Goal: Task Accomplishment & Management: Manage account settings

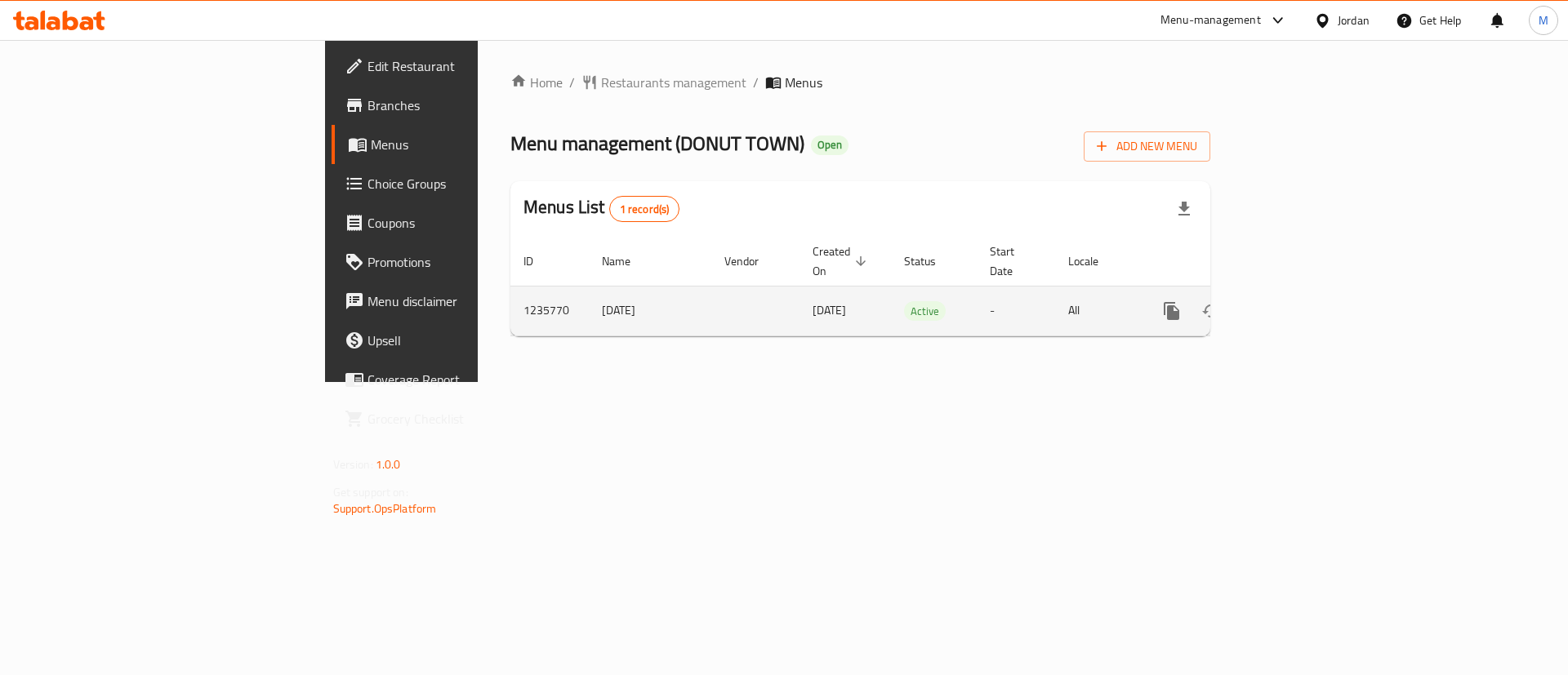
click at [1323, 286] on td "enhanced table" at bounding box center [1230, 311] width 183 height 50
click at [1310, 292] on link "enhanced table" at bounding box center [1289, 311] width 39 height 39
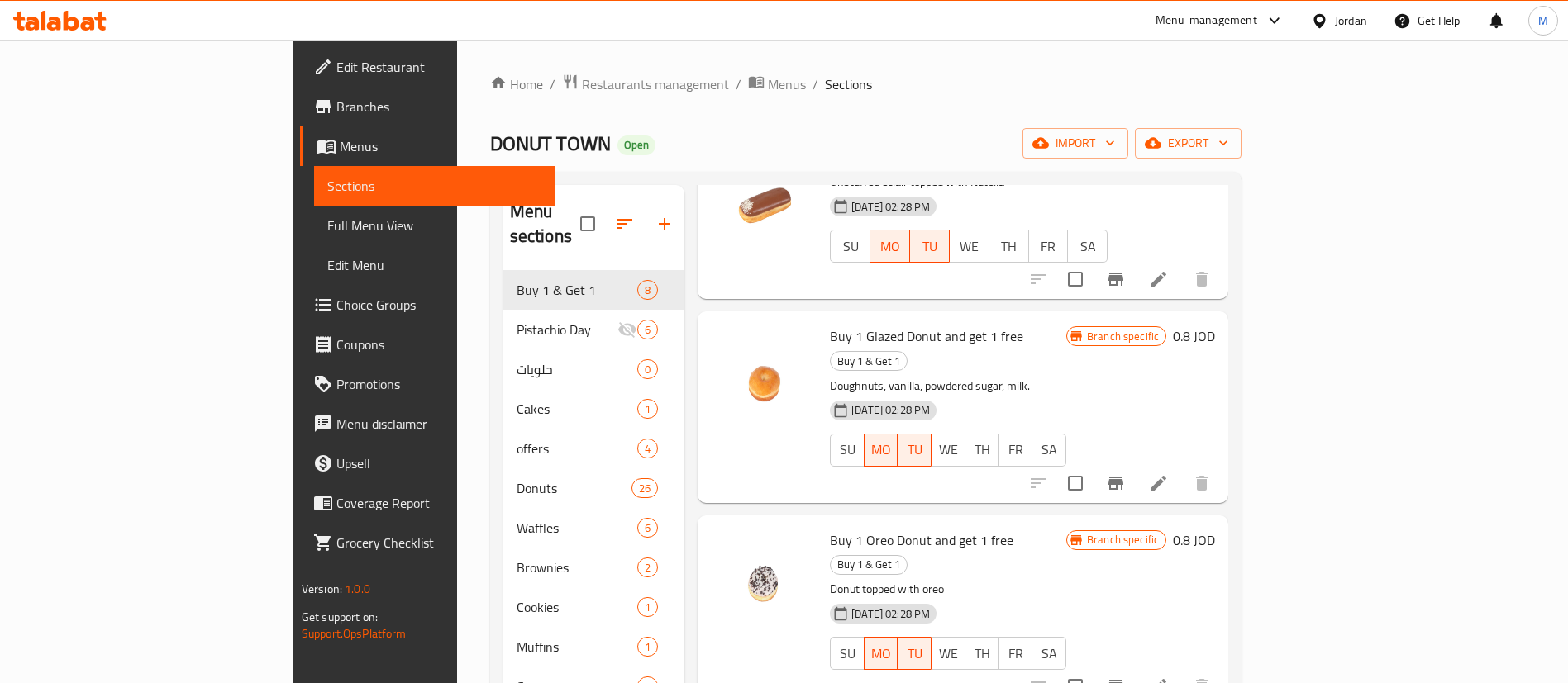
scroll to position [562, 0]
click at [1126, 472] on icon "Branch-specific-item" at bounding box center [1116, 482] width 20 height 20
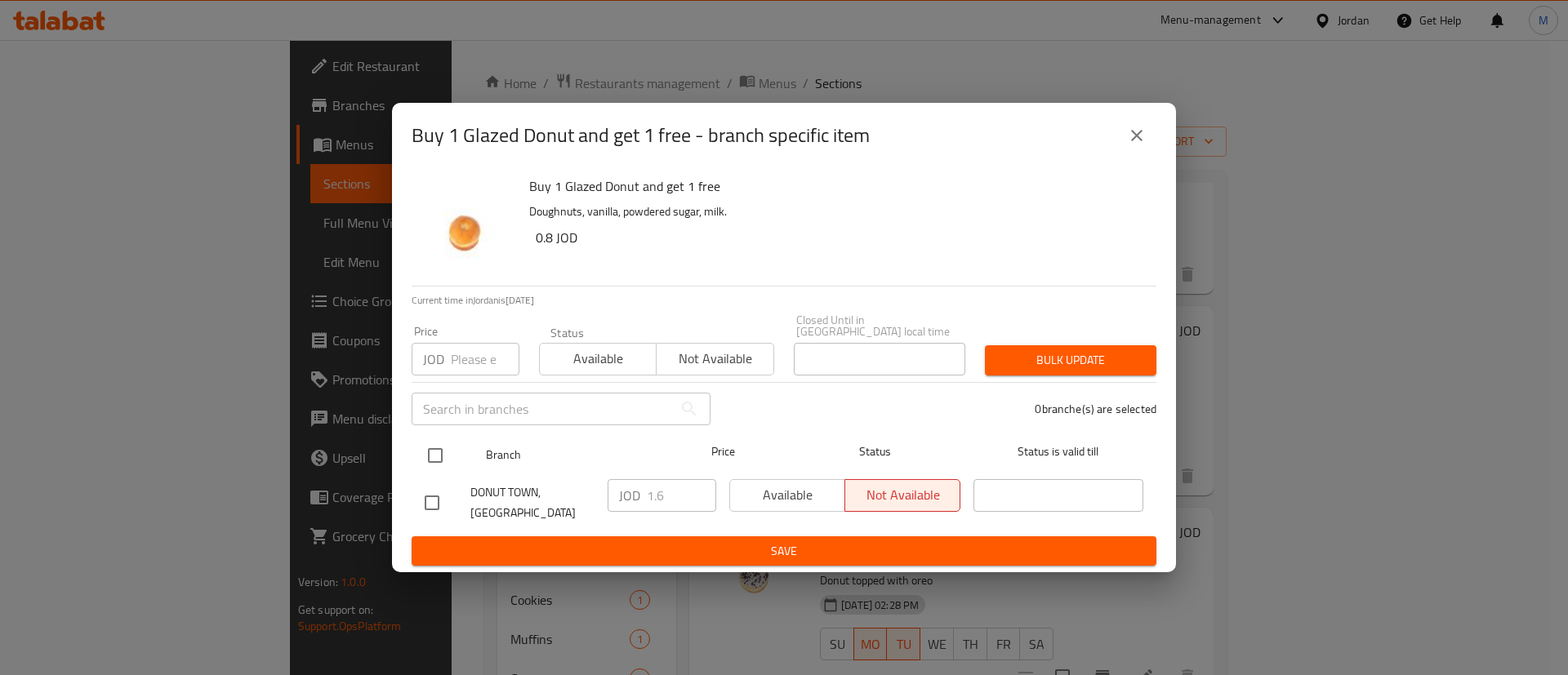
click at [434, 439] on input "checkbox" at bounding box center [436, 455] width 34 height 34
checkbox input "true"
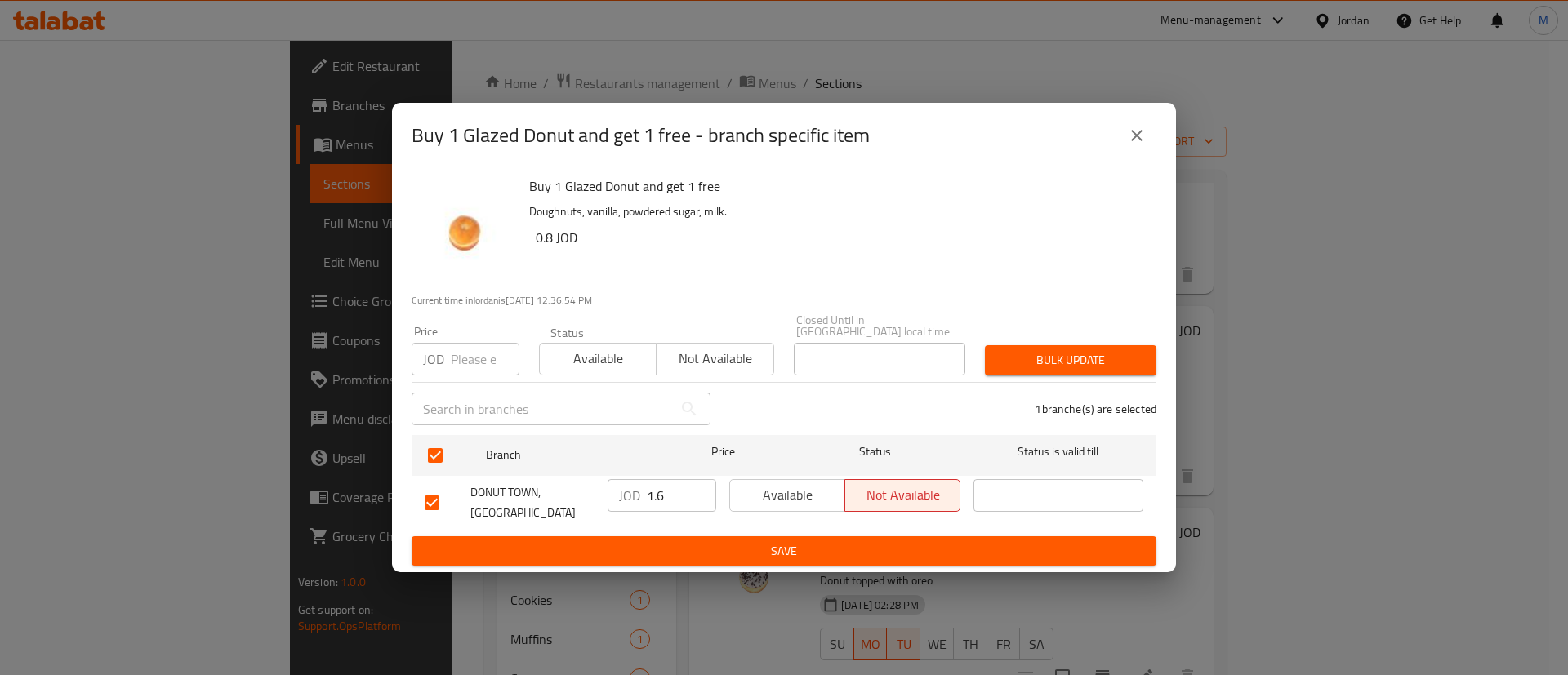
click at [746, 484] on span "Available" at bounding box center [788, 495] width 102 height 24
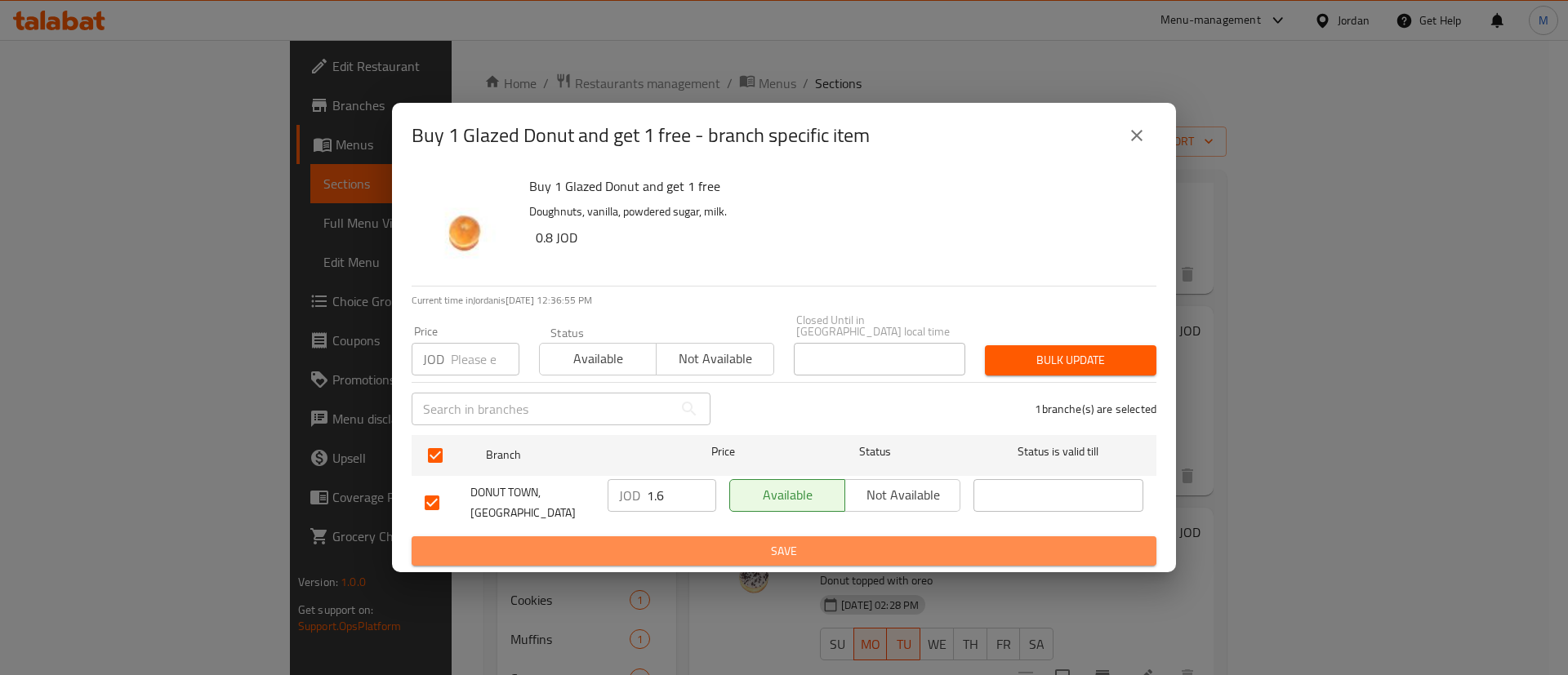
click at [771, 537] on button "Save" at bounding box center [784, 552] width 745 height 30
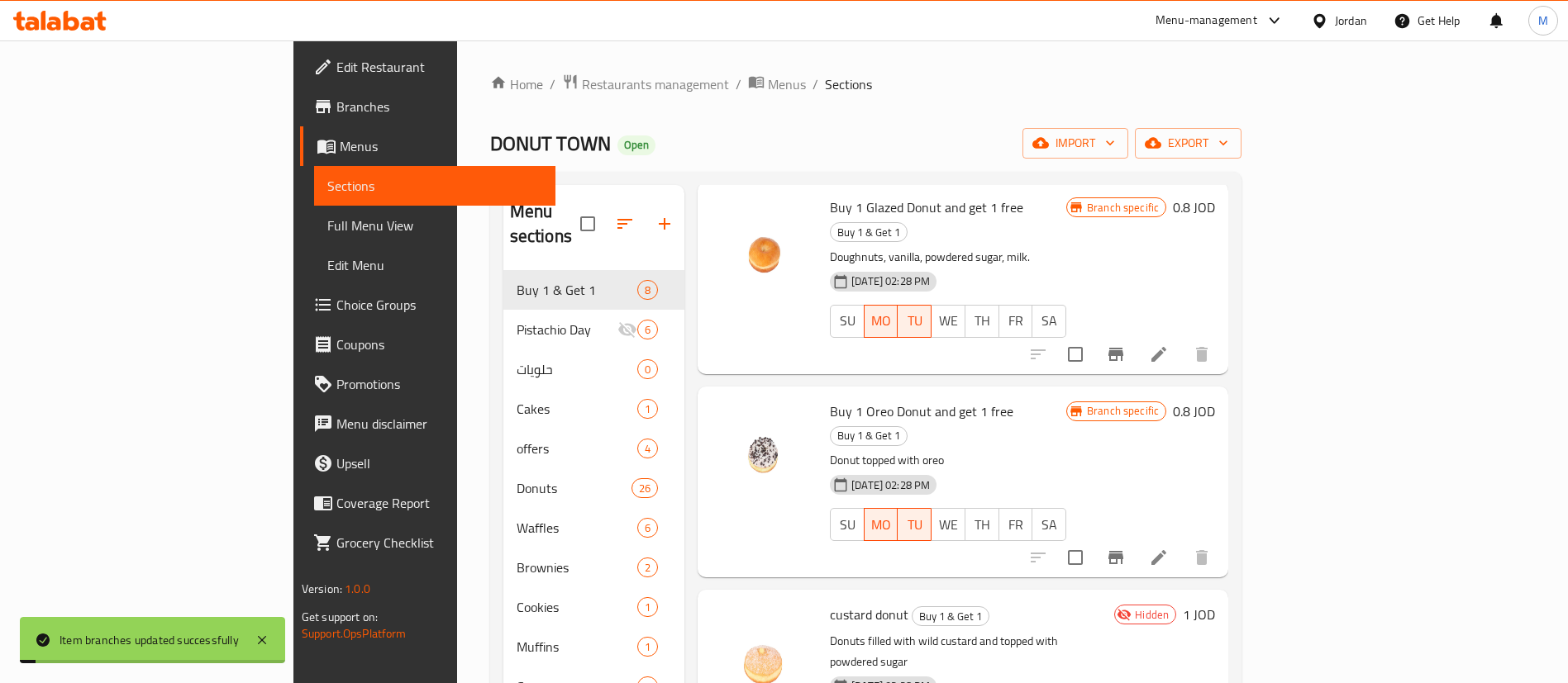
scroll to position [707, 0]
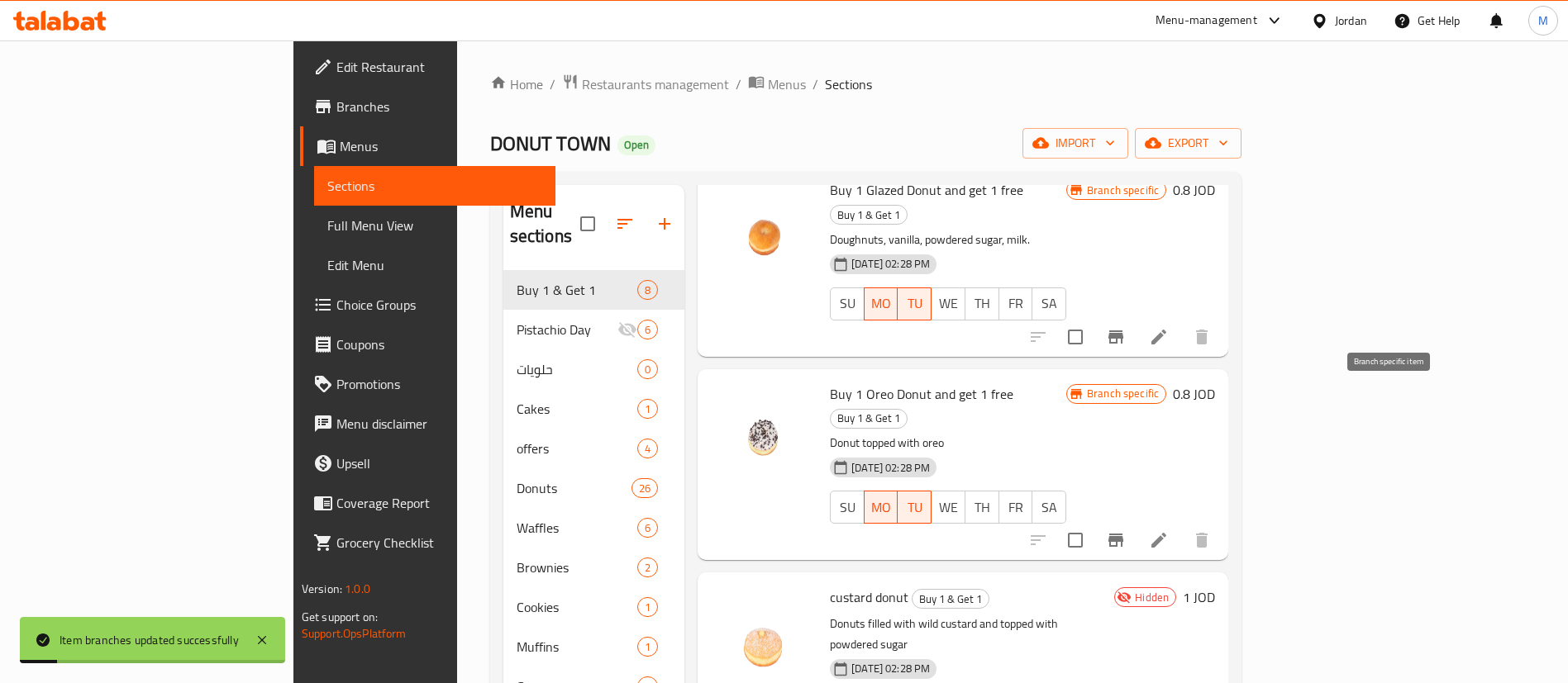
click at [1126, 531] on icon "Branch-specific-item" at bounding box center [1116, 540] width 20 height 20
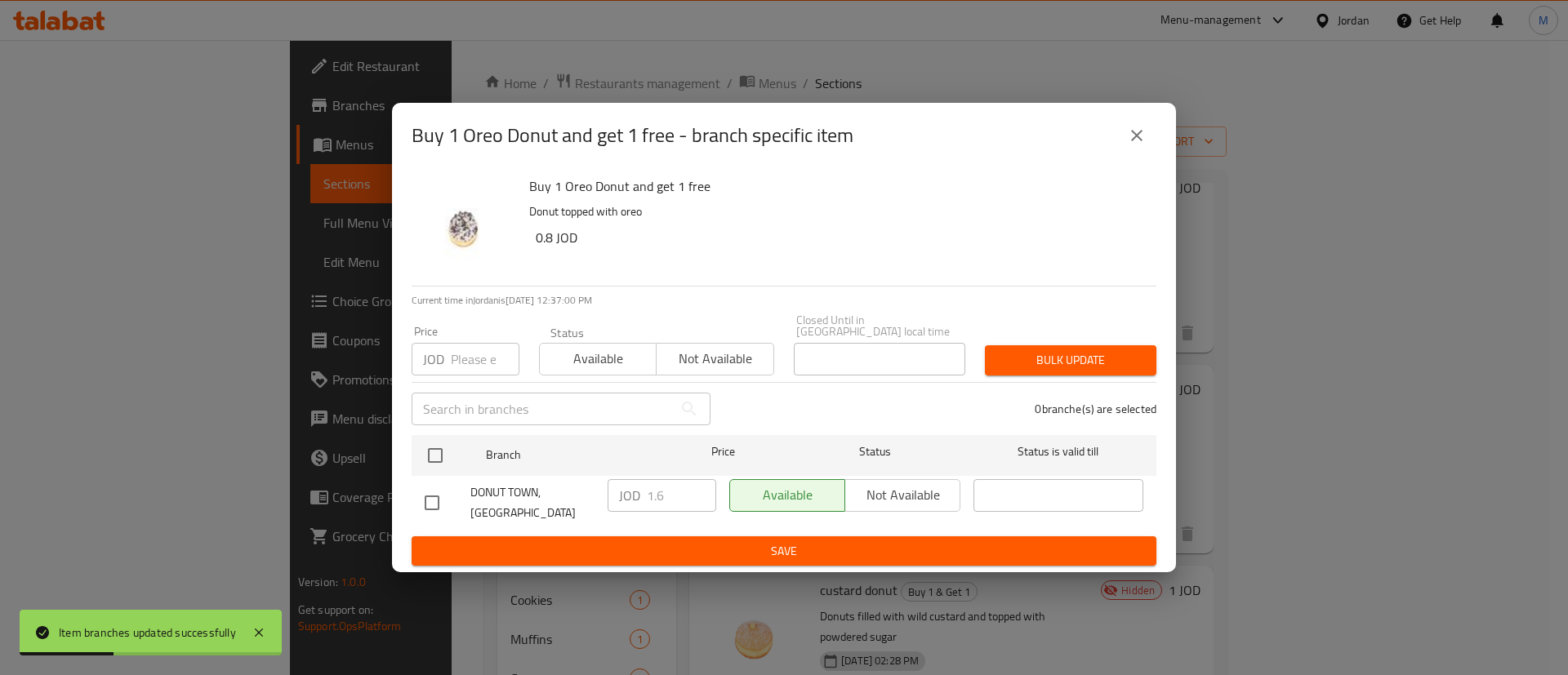
click at [1131, 142] on icon "close" at bounding box center [1136, 135] width 20 height 20
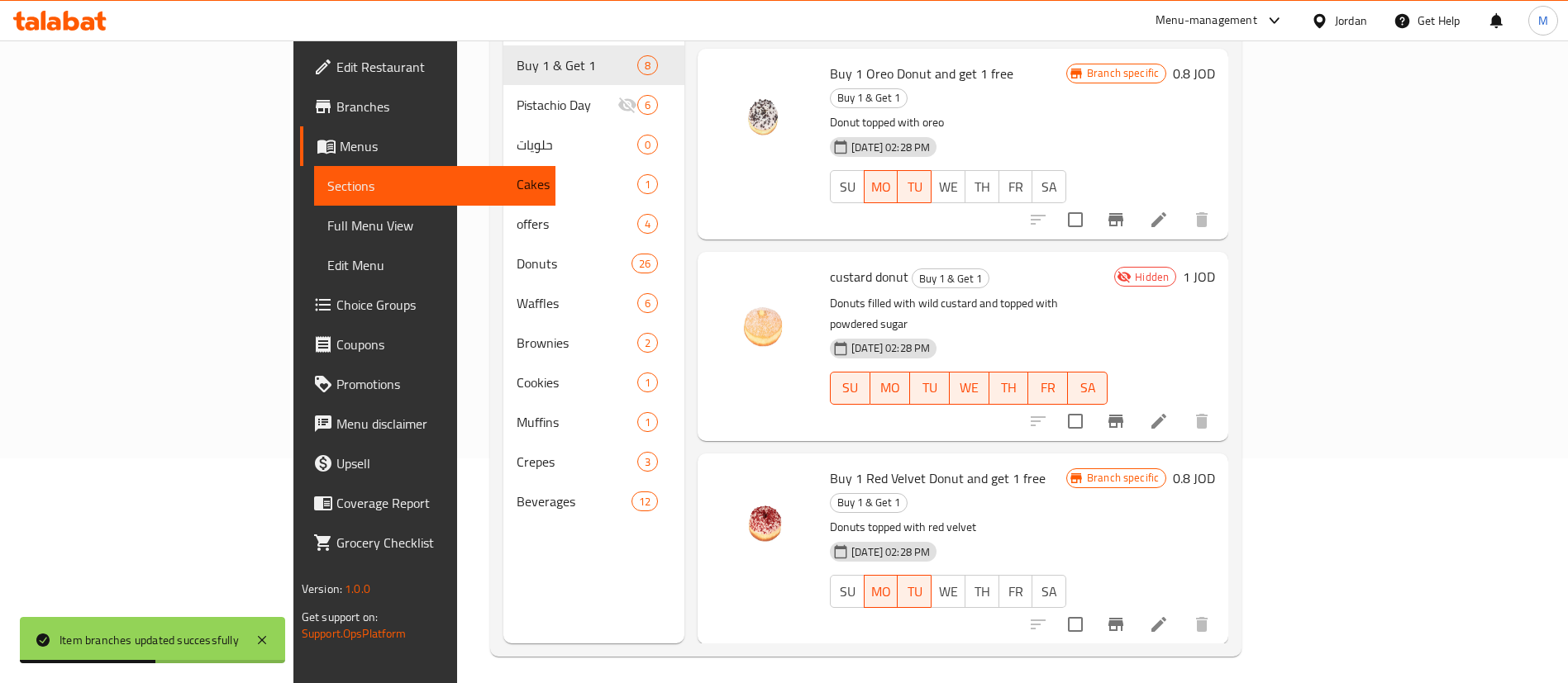
scroll to position [232, 0]
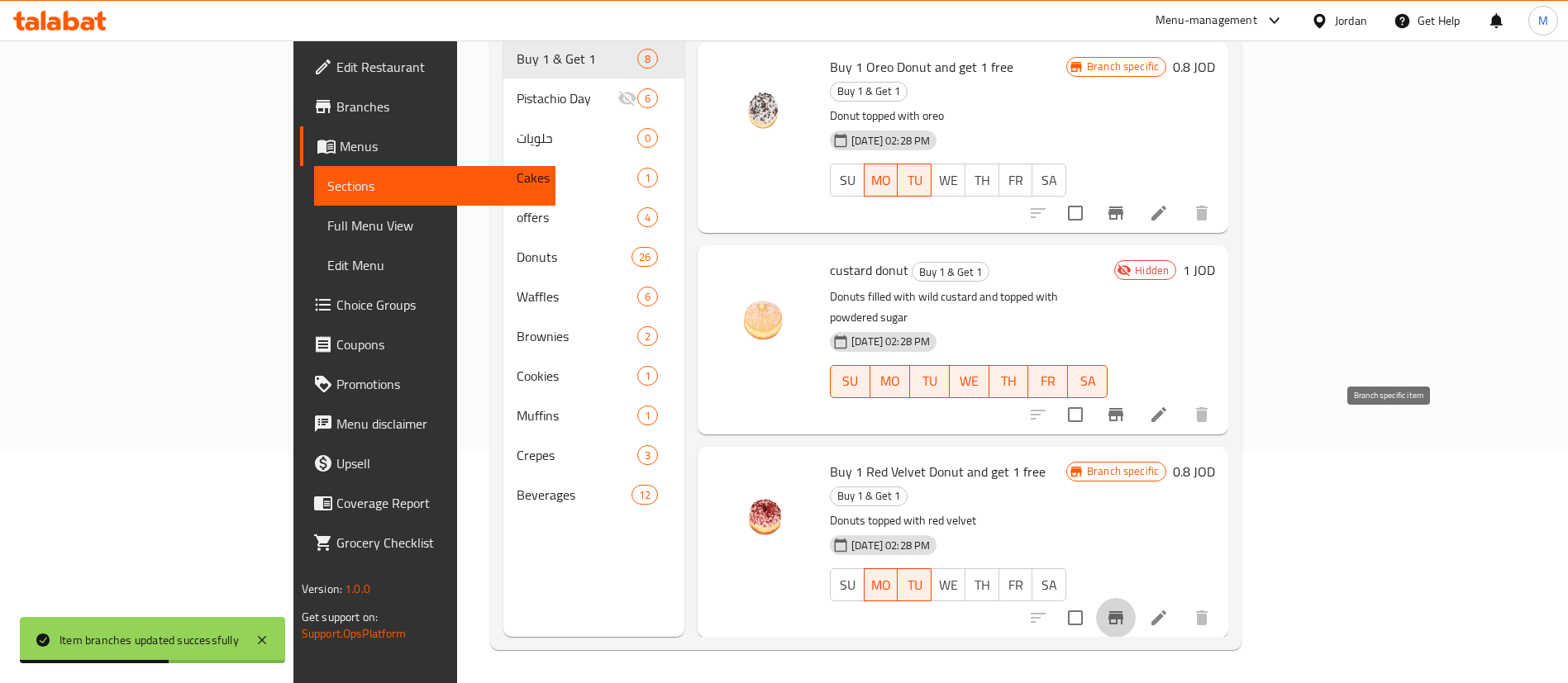
click at [1123, 611] on icon "Branch-specific-item" at bounding box center [1117, 618] width 15 height 13
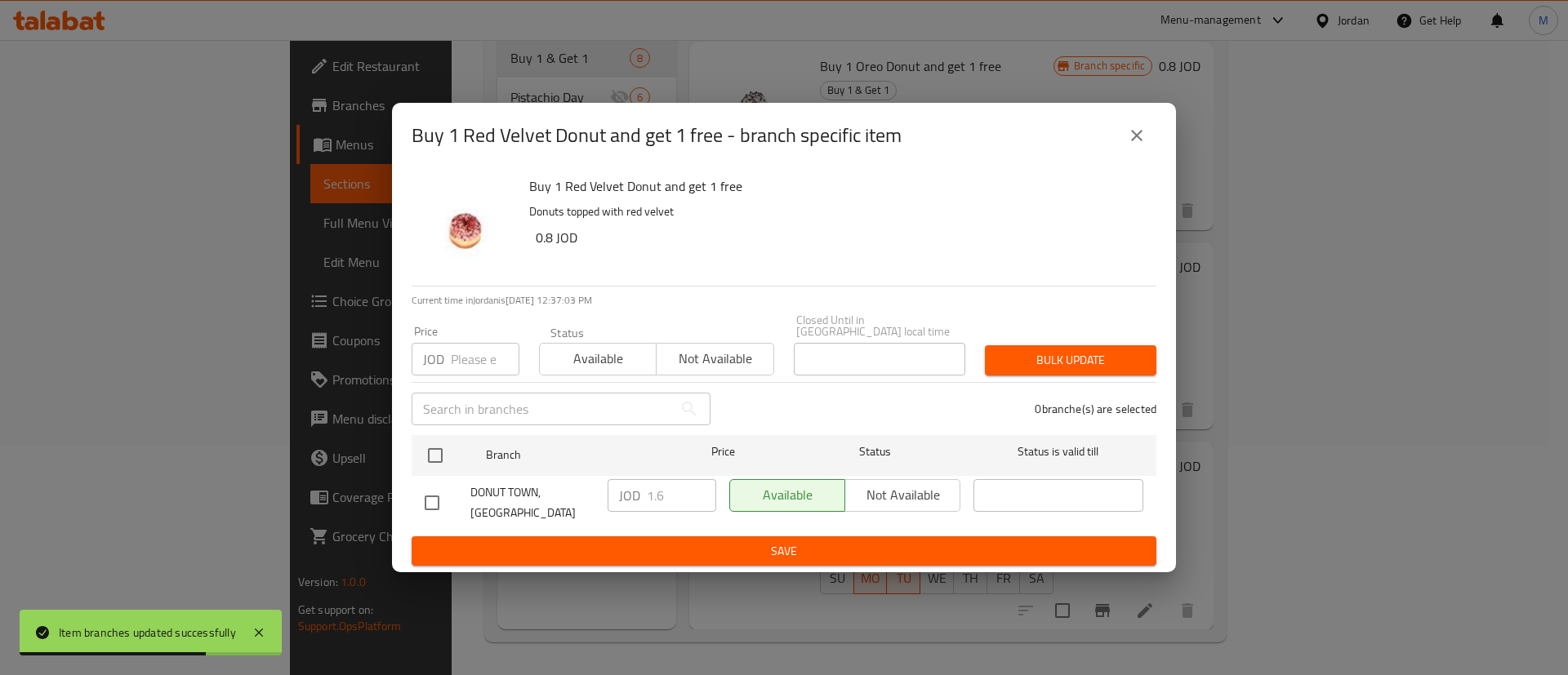
click at [1133, 139] on icon "close" at bounding box center [1136, 135] width 20 height 20
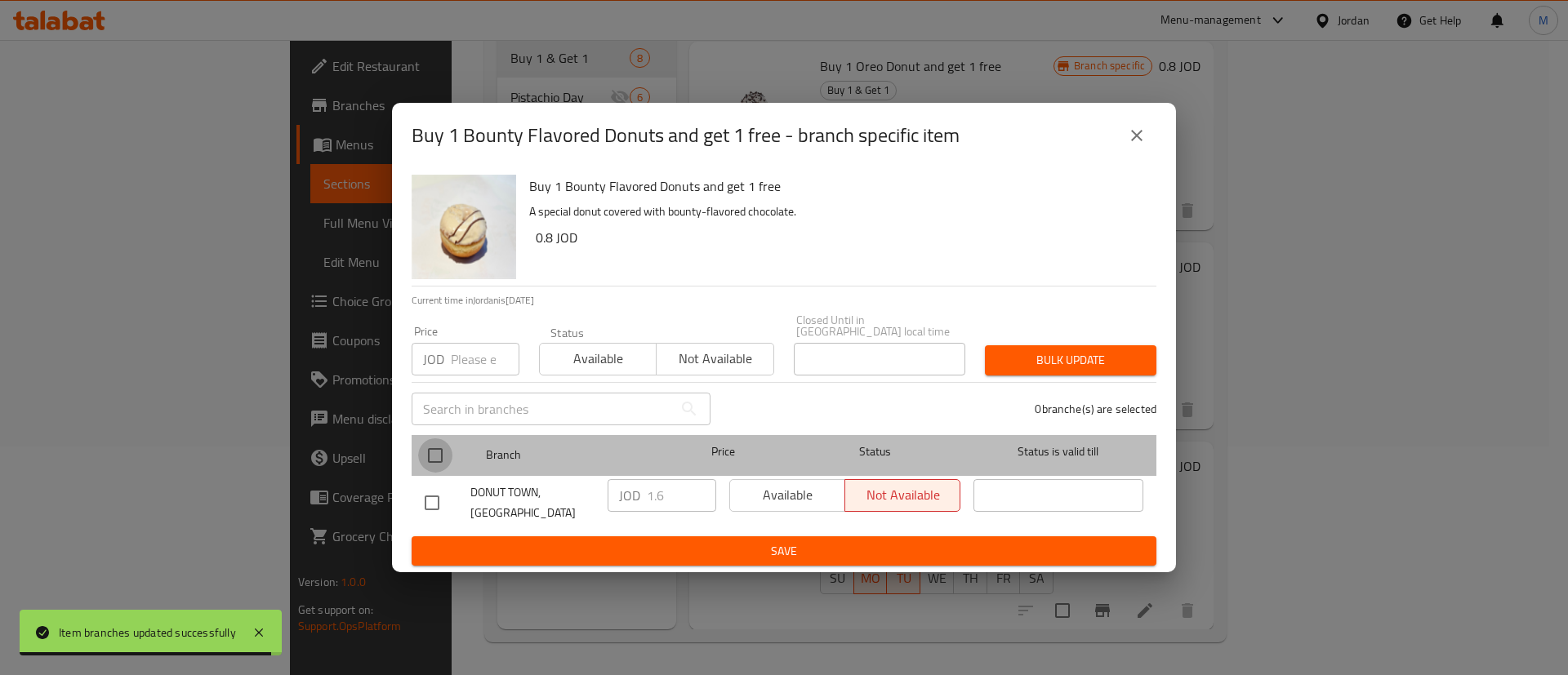
click at [446, 444] on input "checkbox" at bounding box center [436, 455] width 34 height 34
checkbox input "true"
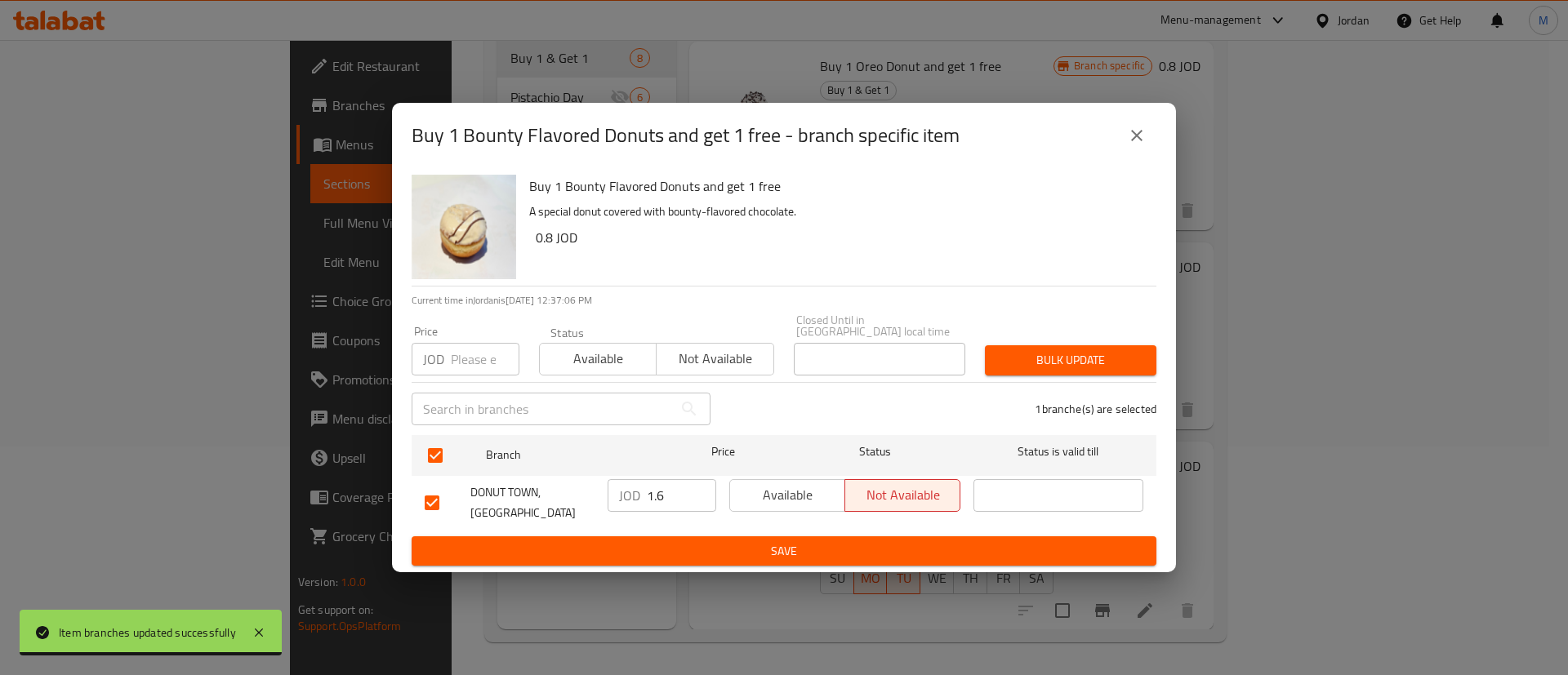
click at [776, 484] on span "Available" at bounding box center [788, 495] width 102 height 24
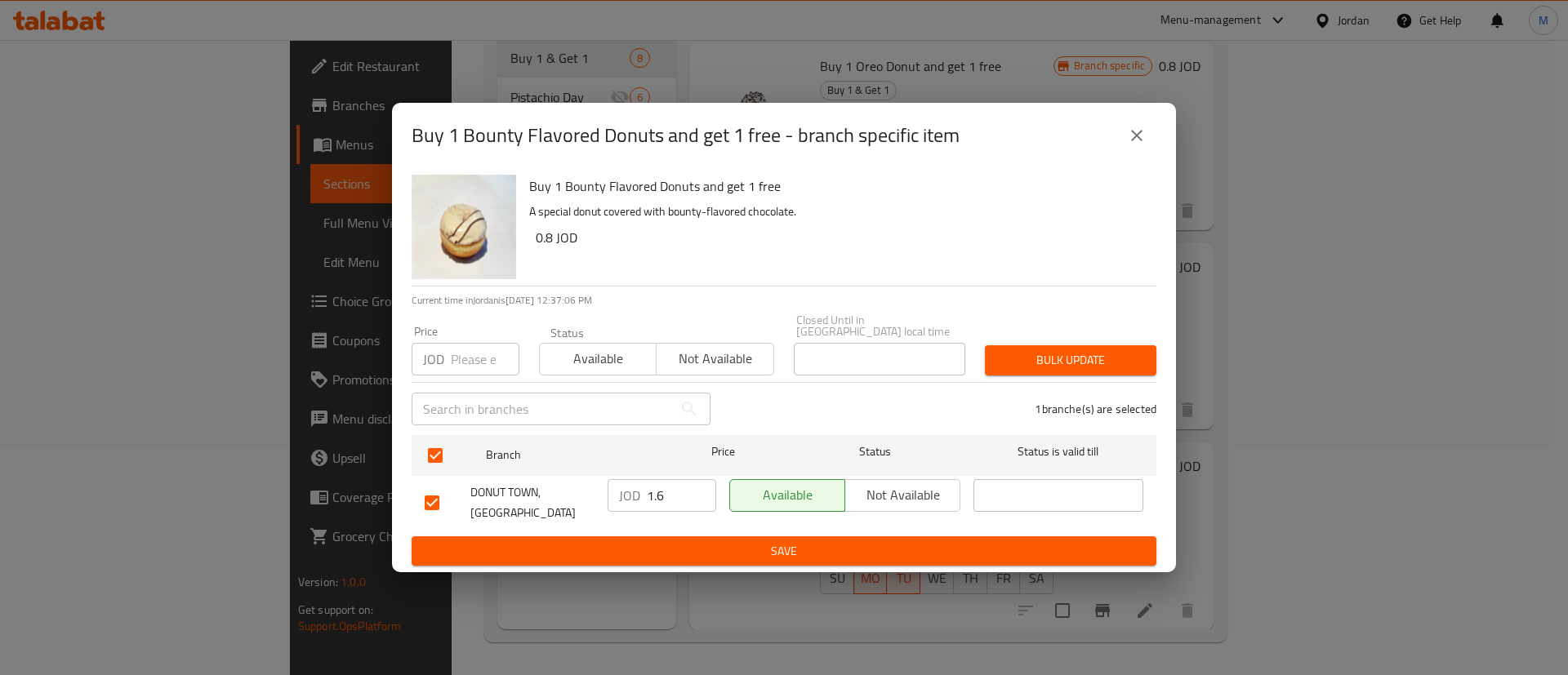
click at [796, 542] on span "Save" at bounding box center [784, 552] width 719 height 21
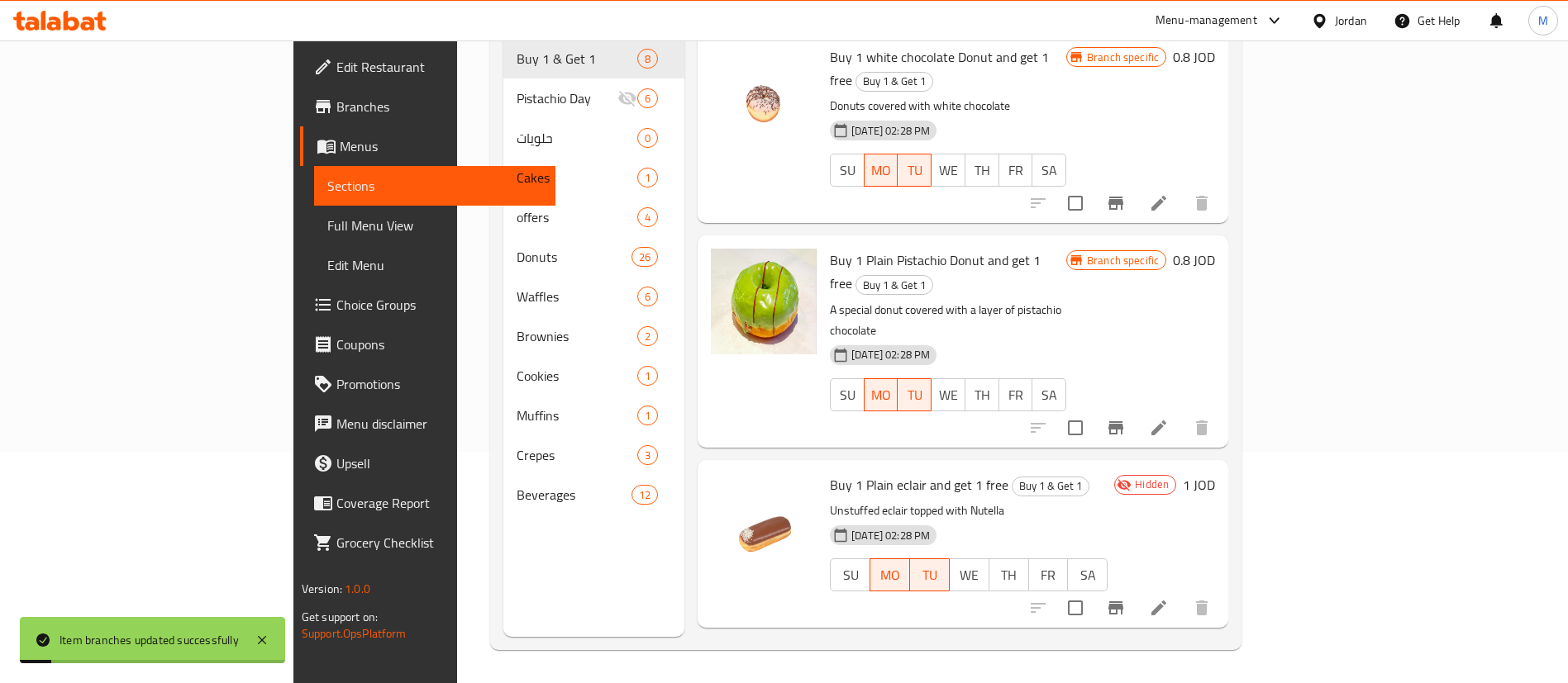
scroll to position [0, 0]
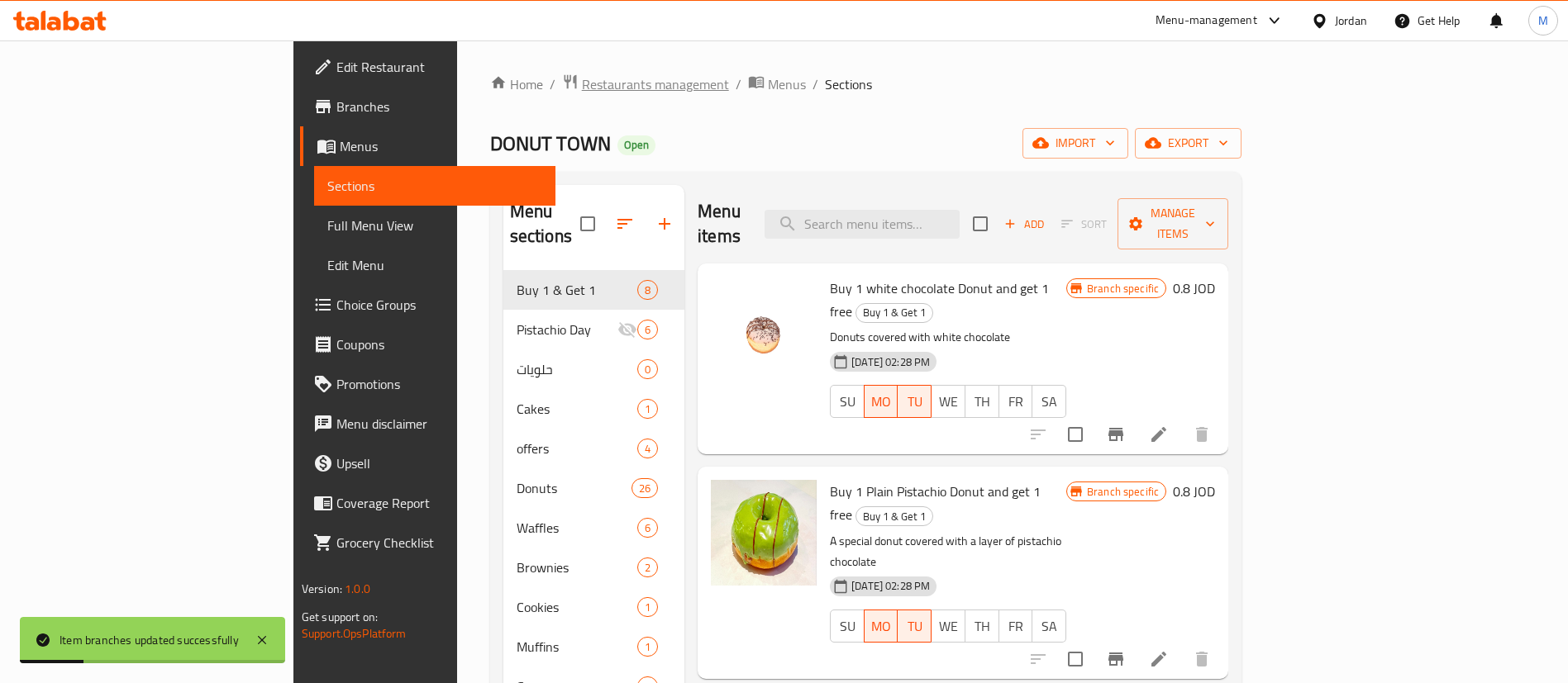
click at [582, 82] on span "Restaurants management" at bounding box center [656, 84] width 148 height 20
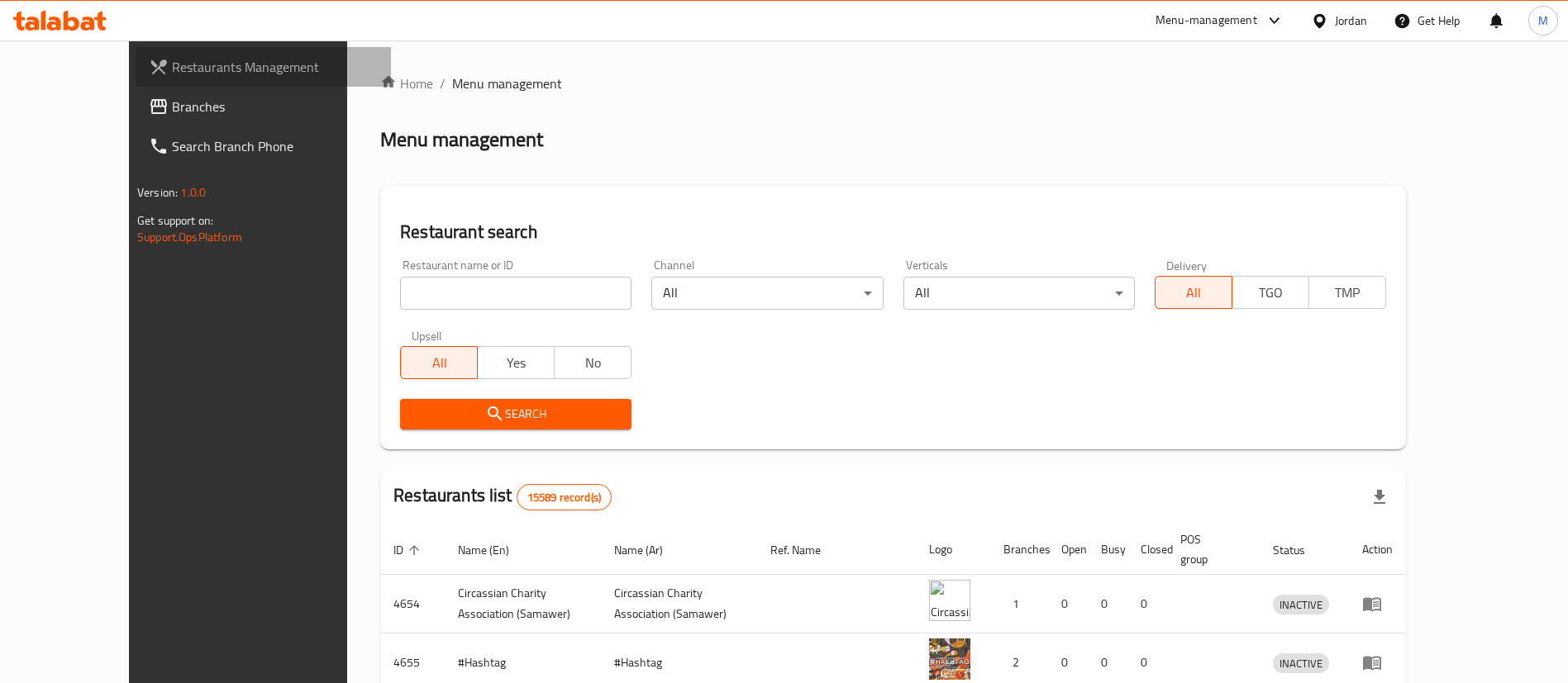
click at [172, 64] on span "Restaurants Management" at bounding box center [274, 67] width 206 height 20
